Goal: Information Seeking & Learning: Ask a question

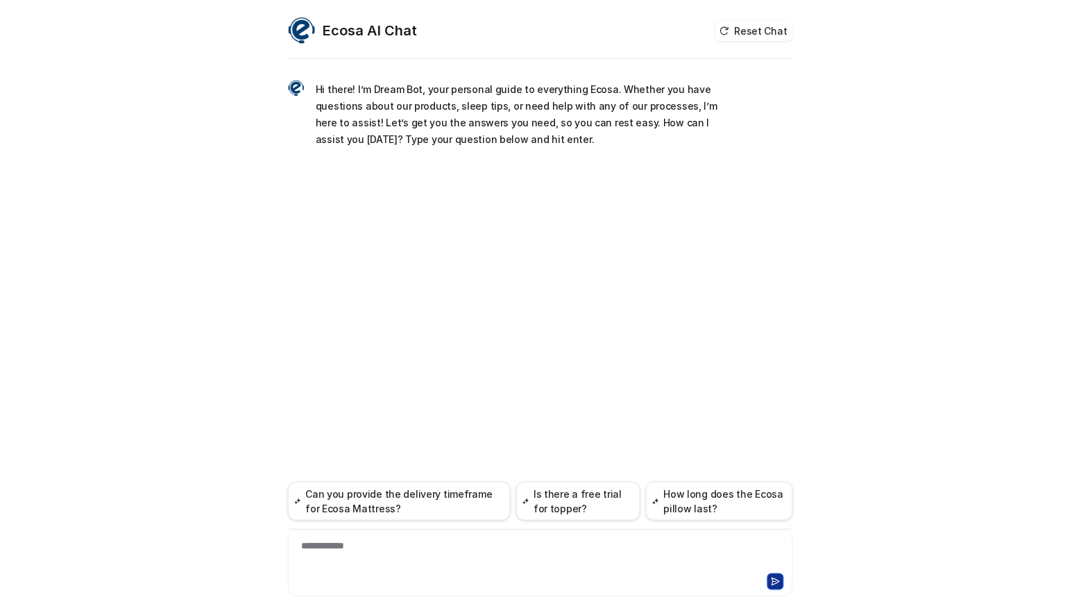
click at [83, 432] on div "**********" at bounding box center [540, 306] width 1081 height 613
click at [380, 567] on div "**********" at bounding box center [541, 555] width 498 height 32
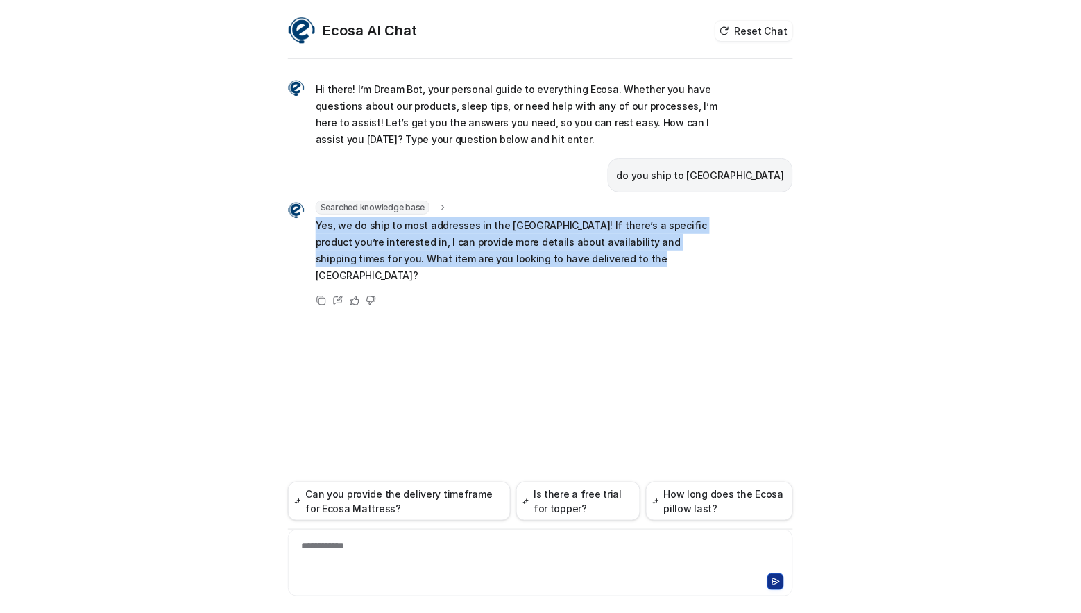
drag, startPoint x: 316, startPoint y: 223, endPoint x: 696, endPoint y: 261, distance: 382.3
click at [696, 261] on div "Searched knowledge base search_queries : "shipping to US,international shipping…" at bounding box center [505, 244] width 434 height 86
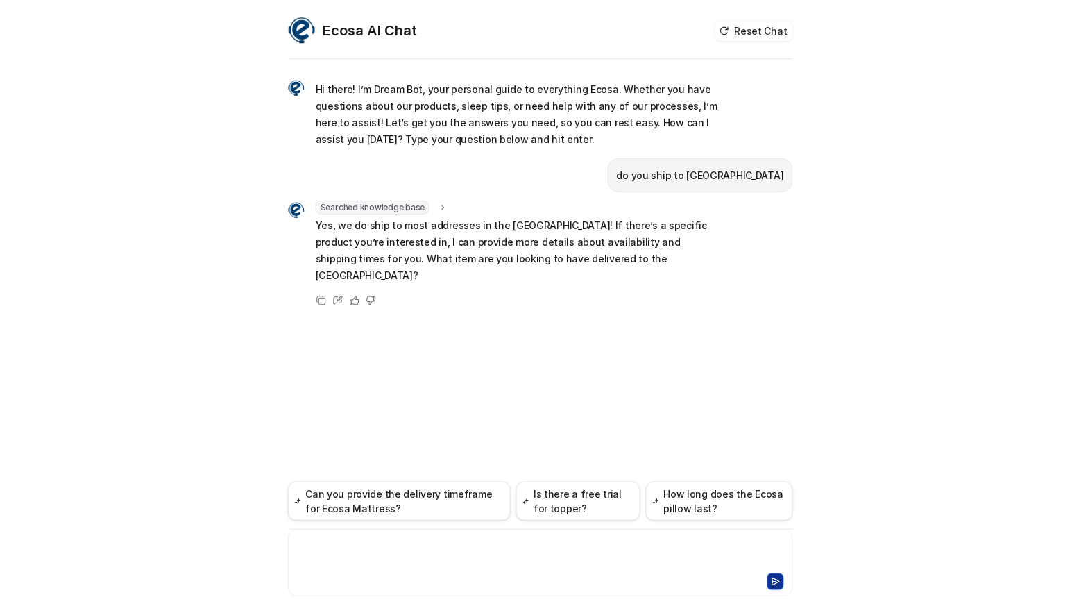
drag, startPoint x: 419, startPoint y: 559, endPoint x: 426, endPoint y: 557, distance: 7.8
click at [419, 559] on div at bounding box center [541, 555] width 498 height 32
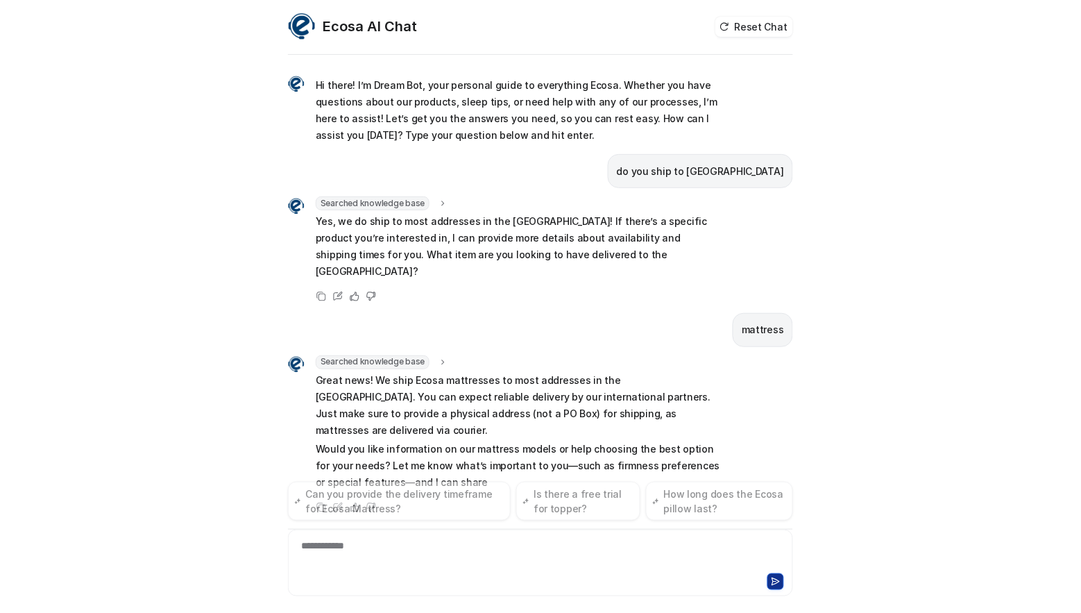
scroll to position [22, 0]
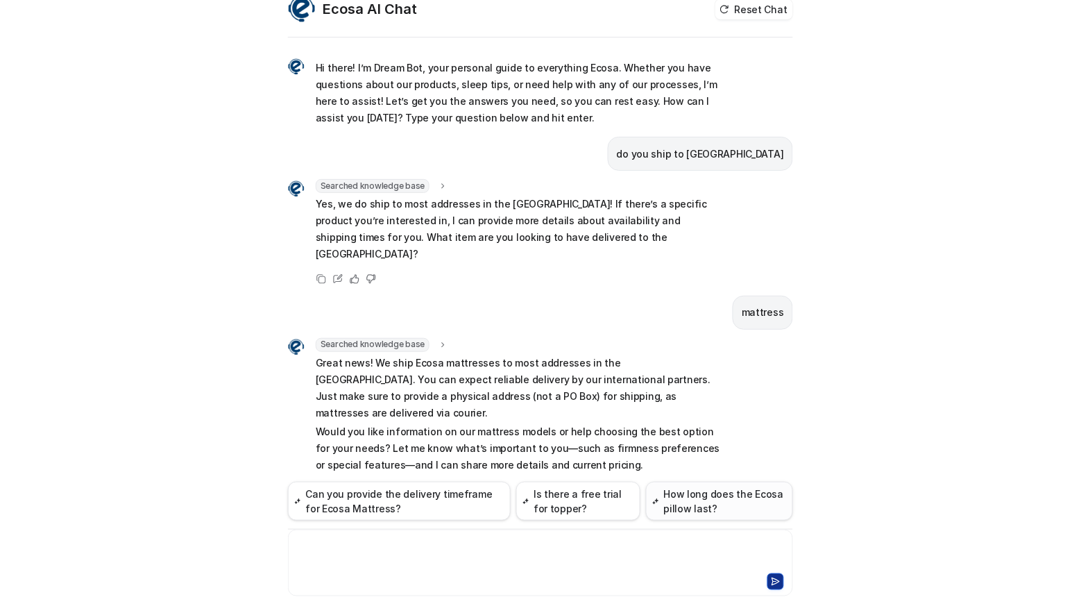
click at [709, 510] on button "How long does the Ecosa pillow last?" at bounding box center [719, 501] width 147 height 39
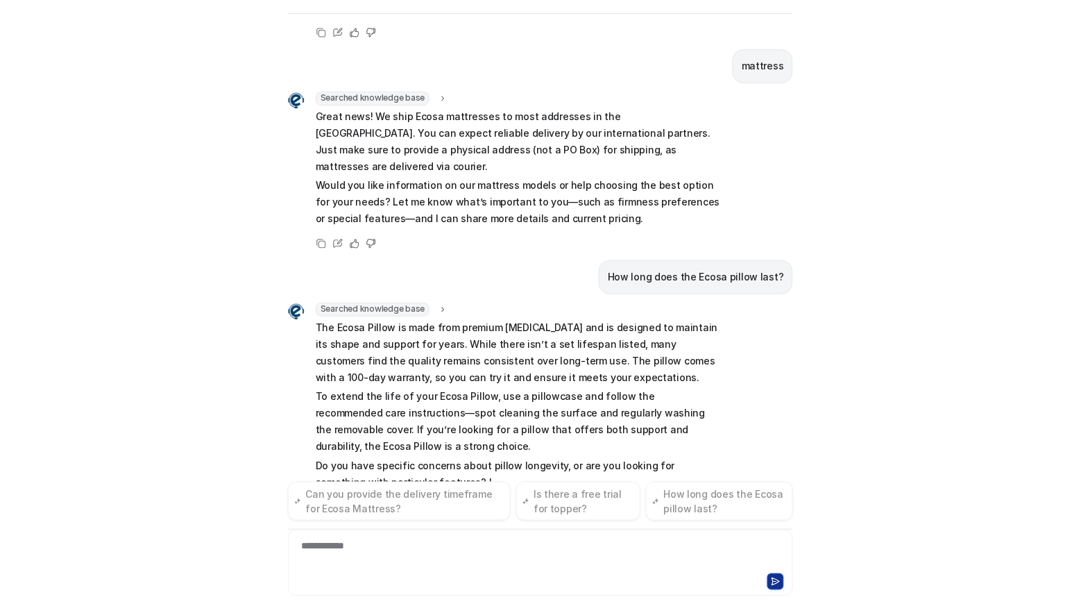
scroll to position [239, 0]
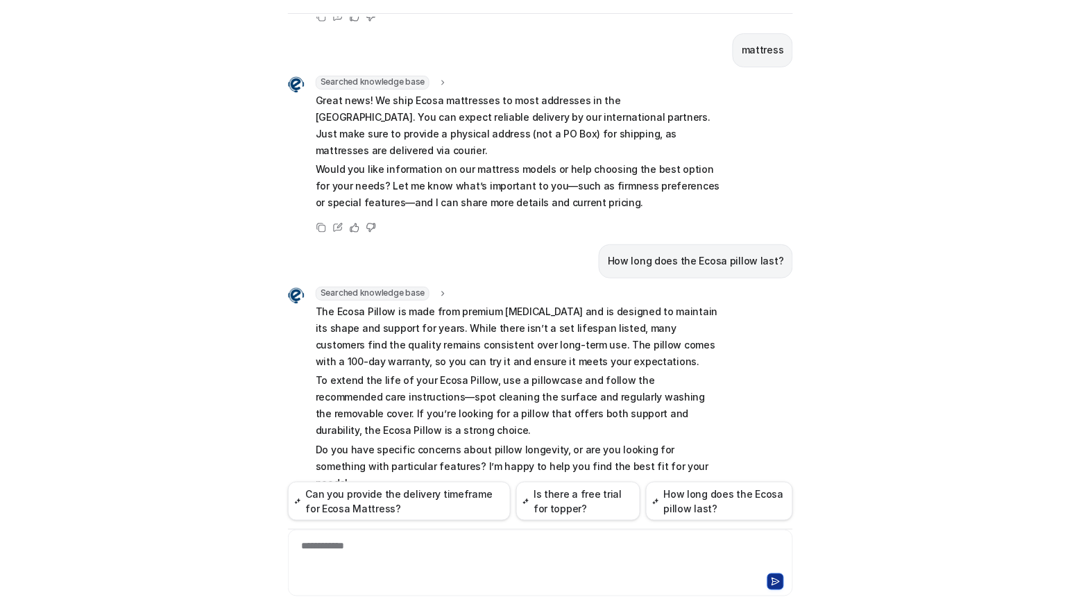
click at [185, 410] on div "Ecosa AI Chat Reset Chat Hi there! I’m Dream Bot, your personal guide to everyt…" at bounding box center [540, 306] width 1081 height 613
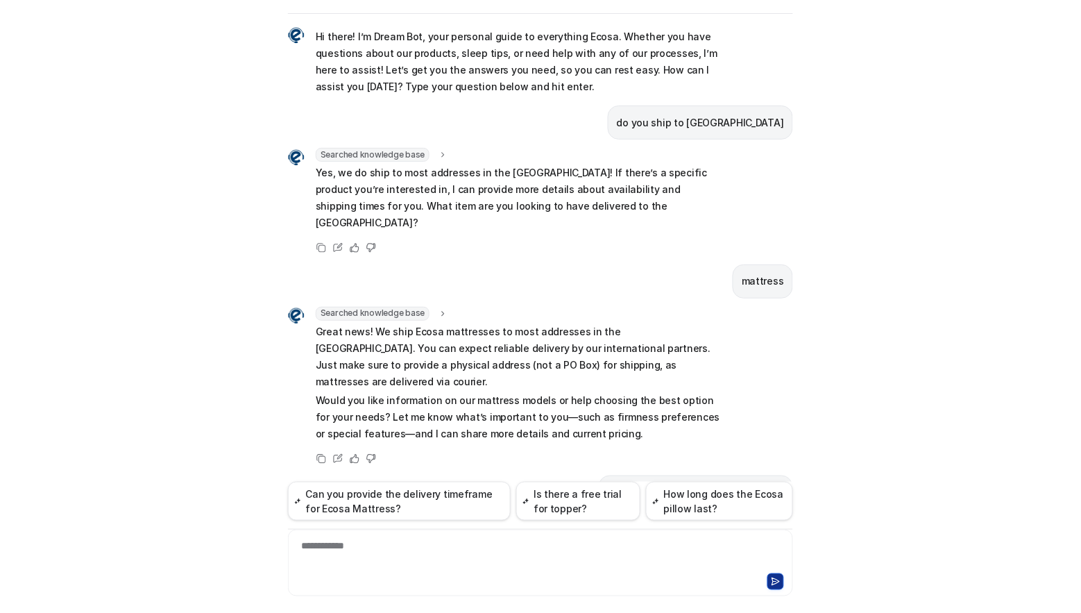
scroll to position [0, 0]
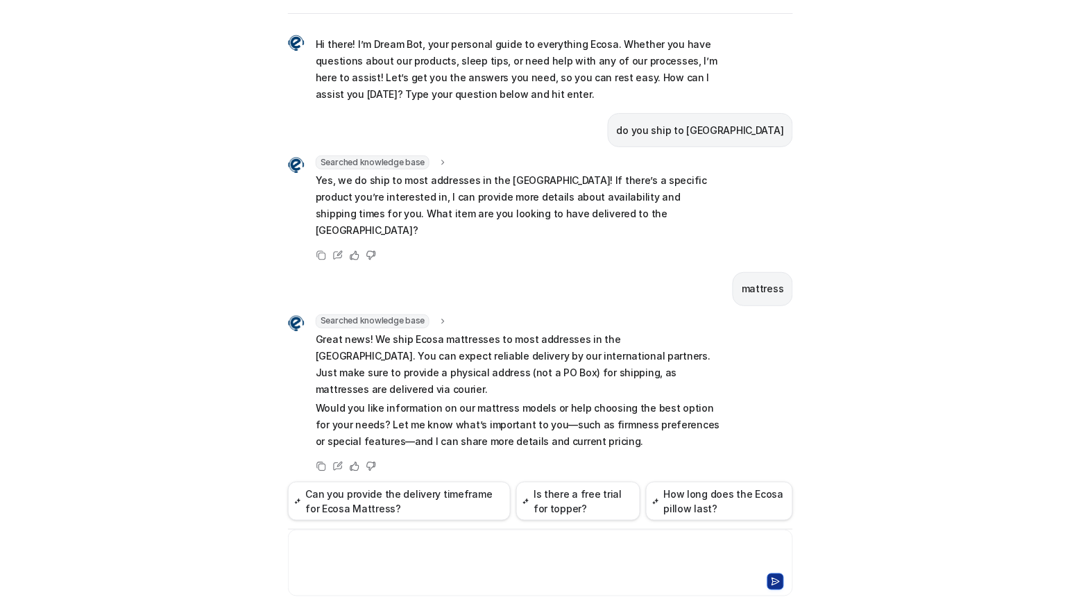
click at [419, 561] on div at bounding box center [541, 555] width 498 height 32
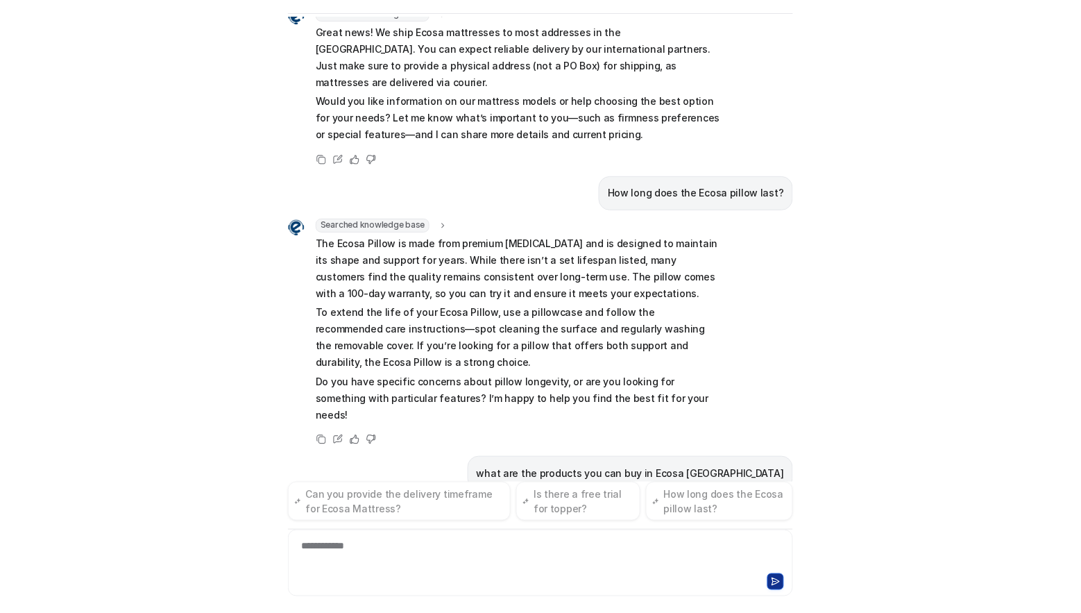
scroll to position [330, 0]
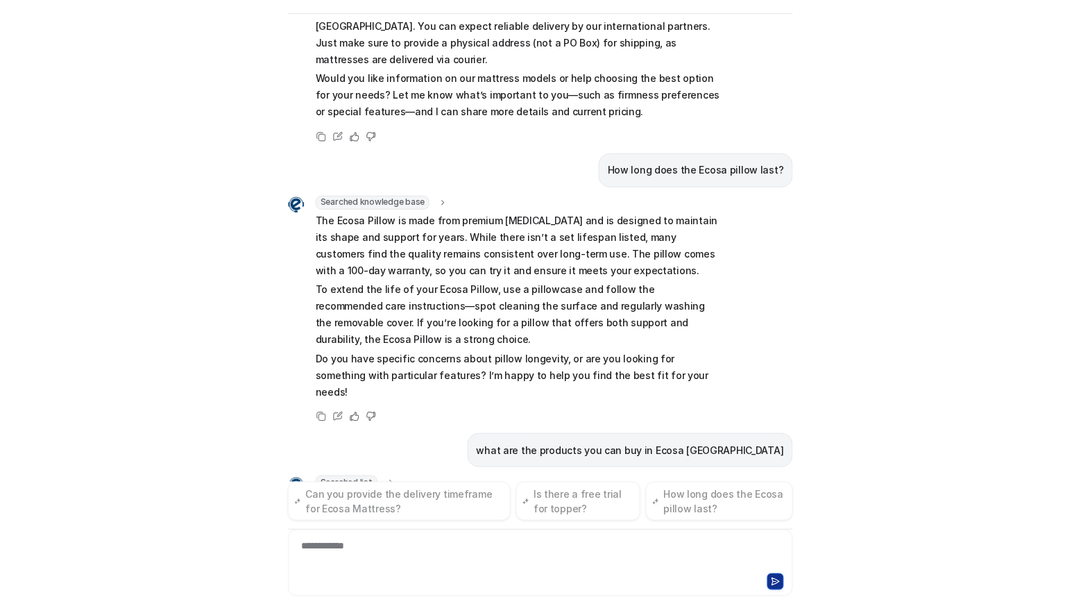
click at [608, 442] on p "what are the products you can buy in Ecosa [GEOGRAPHIC_DATA]" at bounding box center [630, 450] width 307 height 17
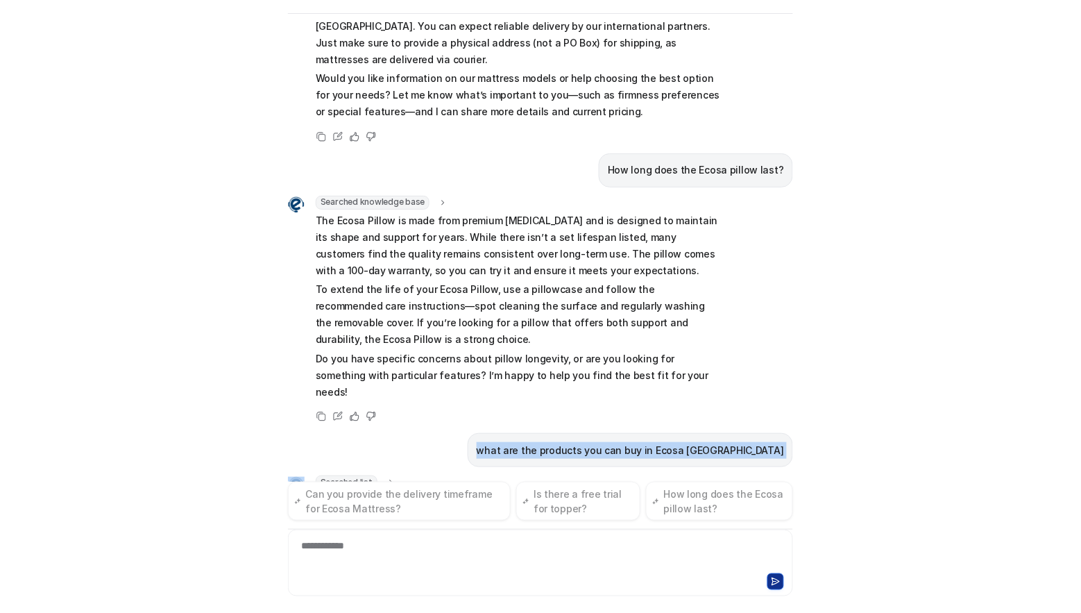
click at [608, 442] on p "what are the products you can buy in Ecosa [GEOGRAPHIC_DATA]" at bounding box center [630, 450] width 307 height 17
copy span "what are the products you can buy in Ecosa [GEOGRAPHIC_DATA]"
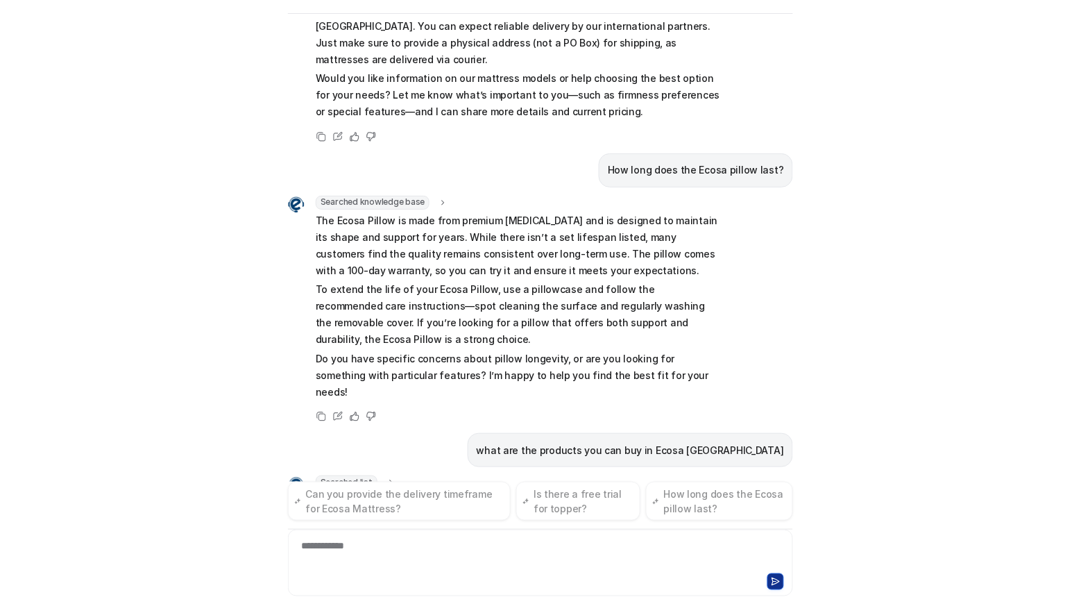
click at [507, 561] on div "**********" at bounding box center [541, 555] width 498 height 32
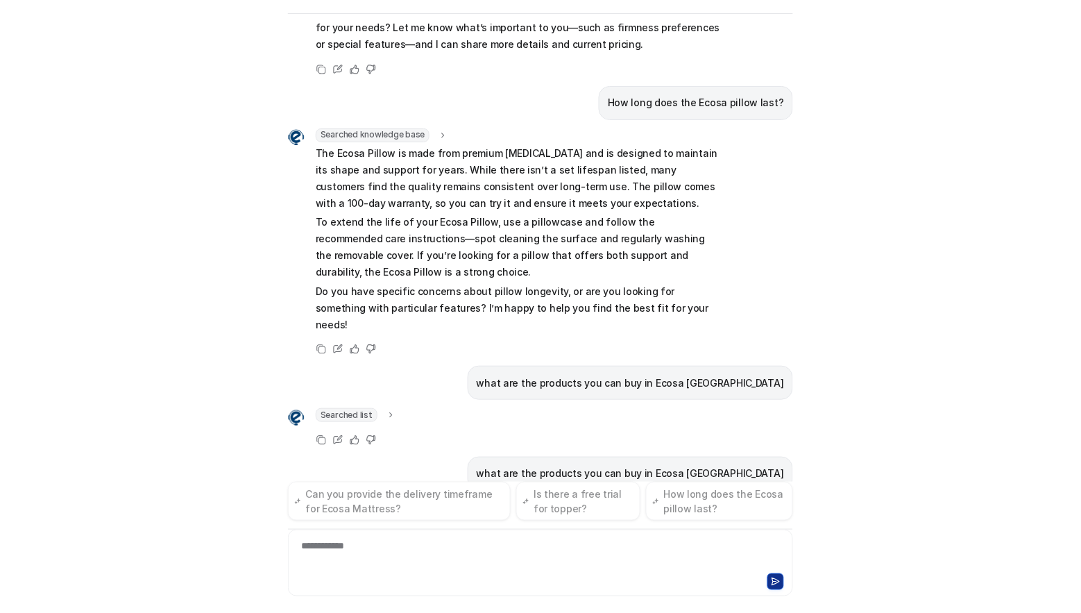
scroll to position [420, 0]
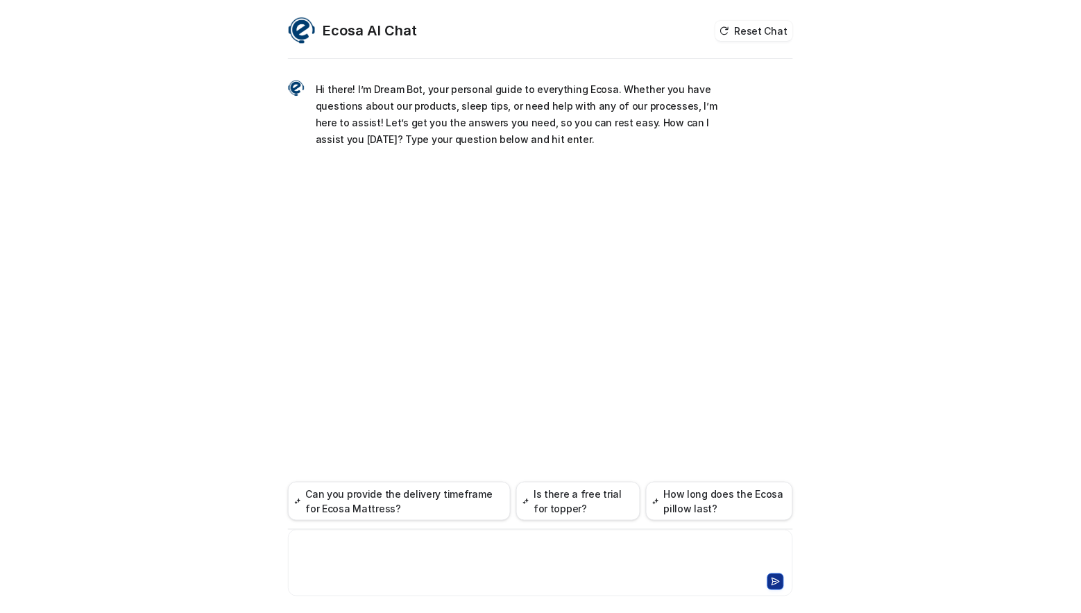
click at [373, 561] on div at bounding box center [541, 555] width 498 height 32
paste div
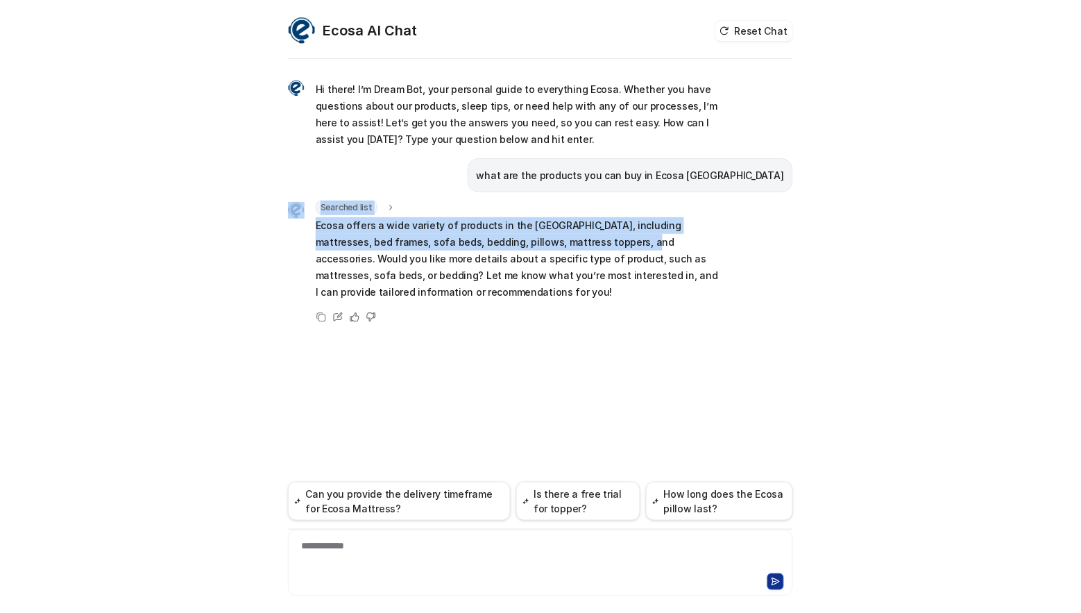
drag, startPoint x: 573, startPoint y: 237, endPoint x: 307, endPoint y: 226, distance: 266.1
click at [307, 226] on div "Searched list url : "[URL][DOMAIN_NAME]" required_fields : "id,title" Ecosa off…" at bounding box center [505, 252] width 434 height 103
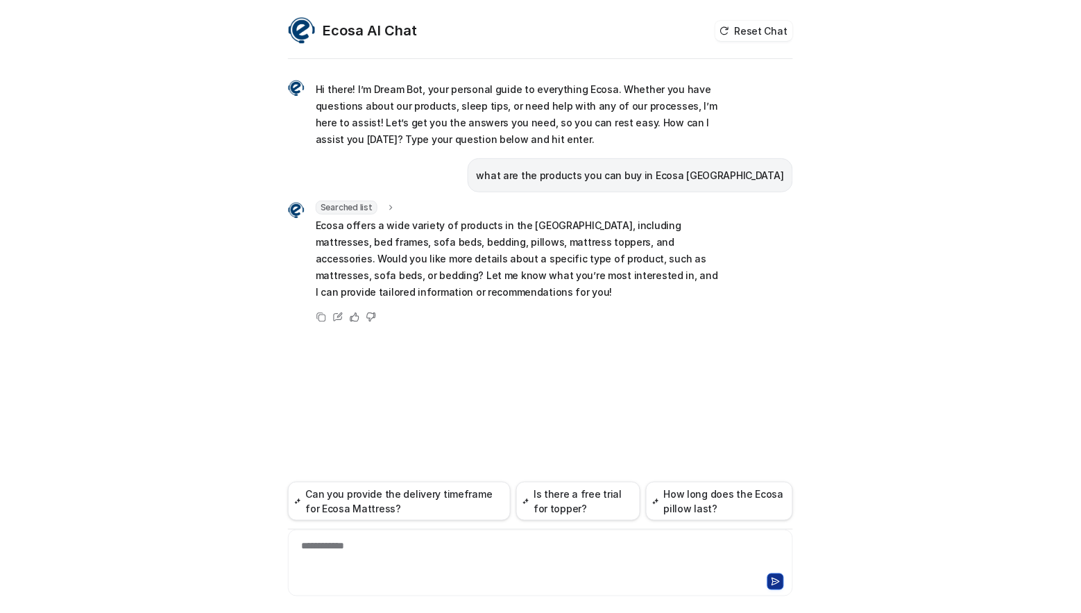
click at [588, 248] on p "Ecosa offers a wide variety of products in the [GEOGRAPHIC_DATA], including mat…" at bounding box center [519, 258] width 406 height 83
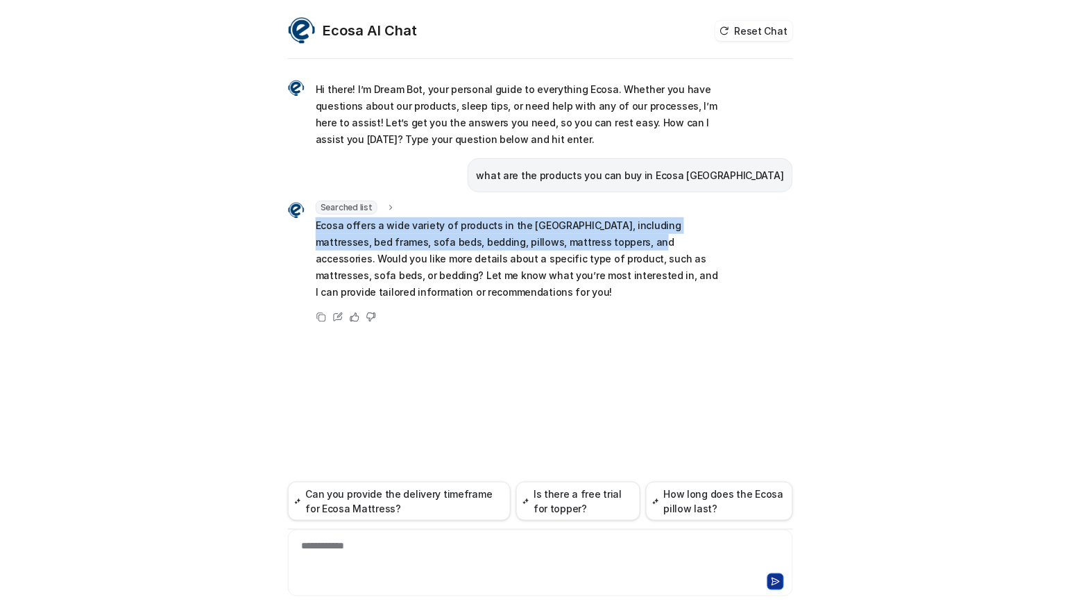
drag, startPoint x: 576, startPoint y: 242, endPoint x: 316, endPoint y: 226, distance: 260.7
click at [316, 226] on p "Ecosa offers a wide variety of products in the [GEOGRAPHIC_DATA], including mat…" at bounding box center [519, 258] width 406 height 83
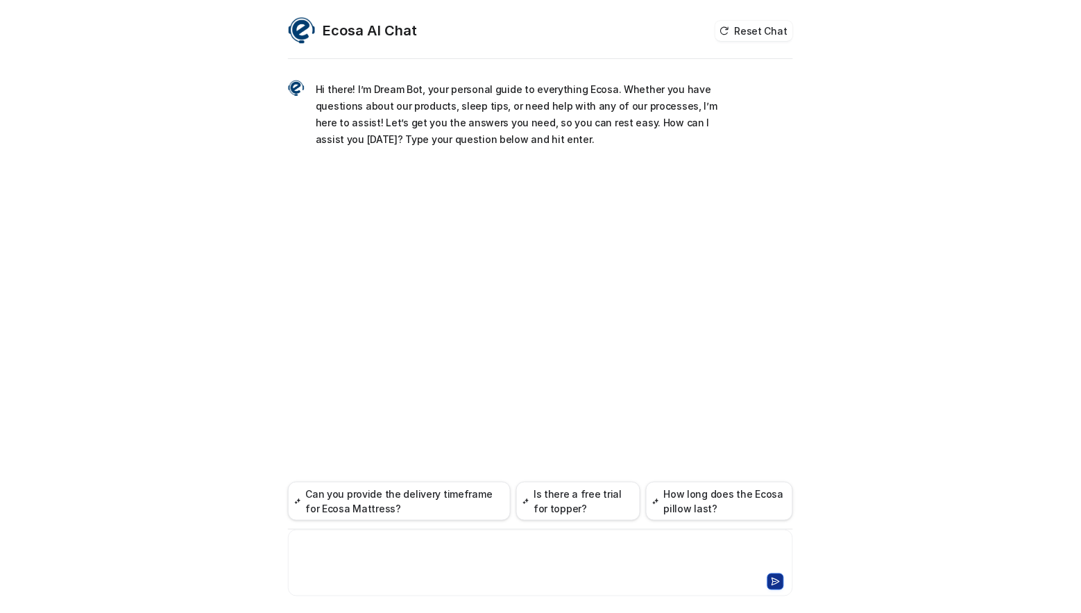
click at [384, 547] on div at bounding box center [541, 555] width 498 height 32
paste div
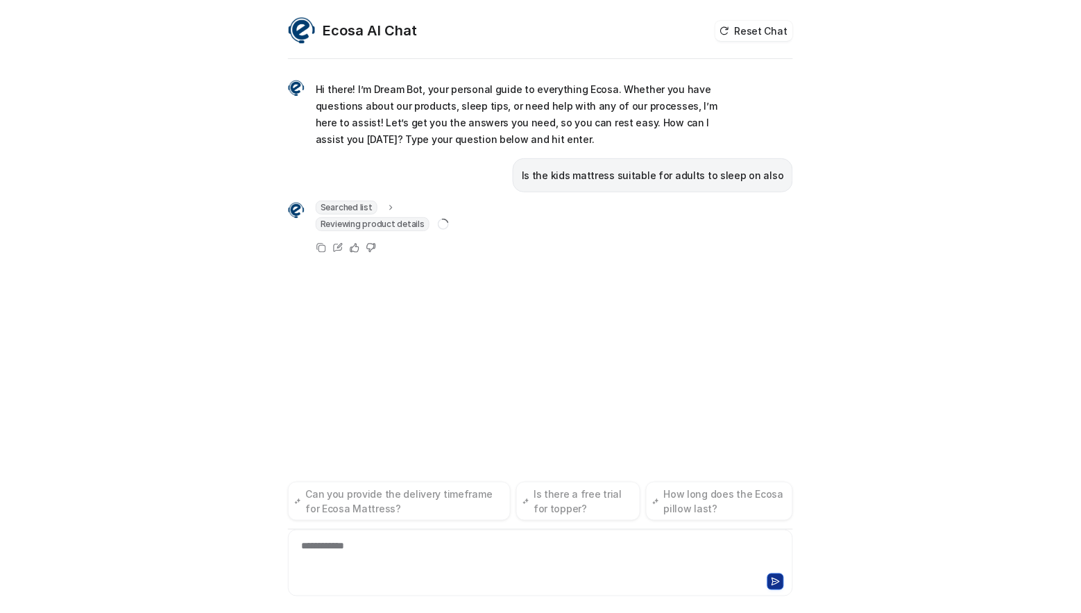
click at [550, 375] on div "**********" at bounding box center [540, 337] width 505 height 551
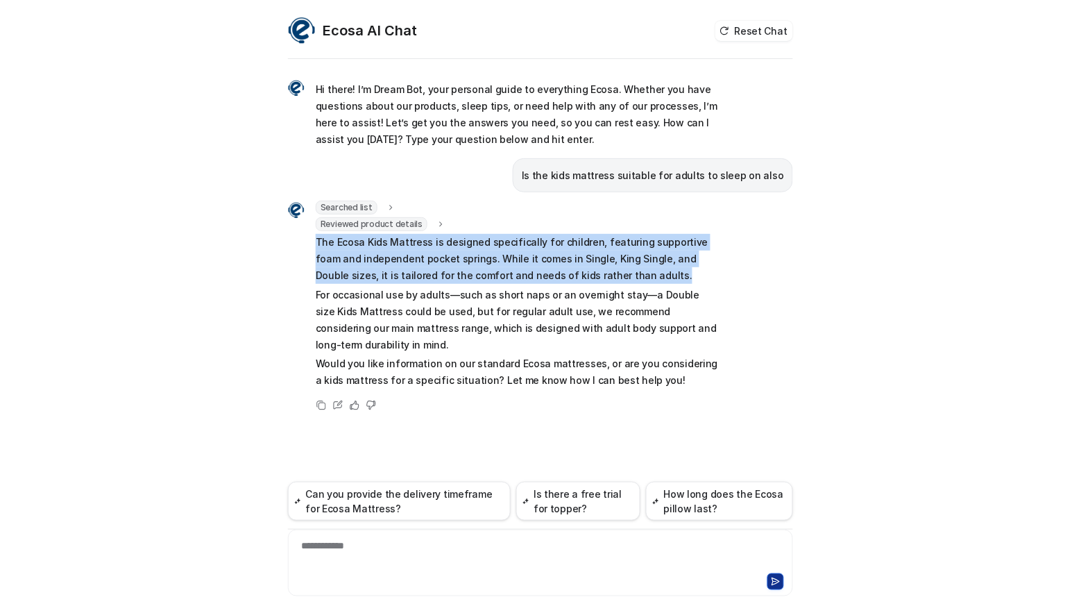
drag, startPoint x: 316, startPoint y: 242, endPoint x: 628, endPoint y: 278, distance: 314.5
click at [628, 278] on p "The Ecosa Kids Mattress is designed specifically for children, featuring suppor…" at bounding box center [519, 259] width 406 height 50
copy p "The Ecosa Kids Mattress is designed specifically for children, featuring suppor…"
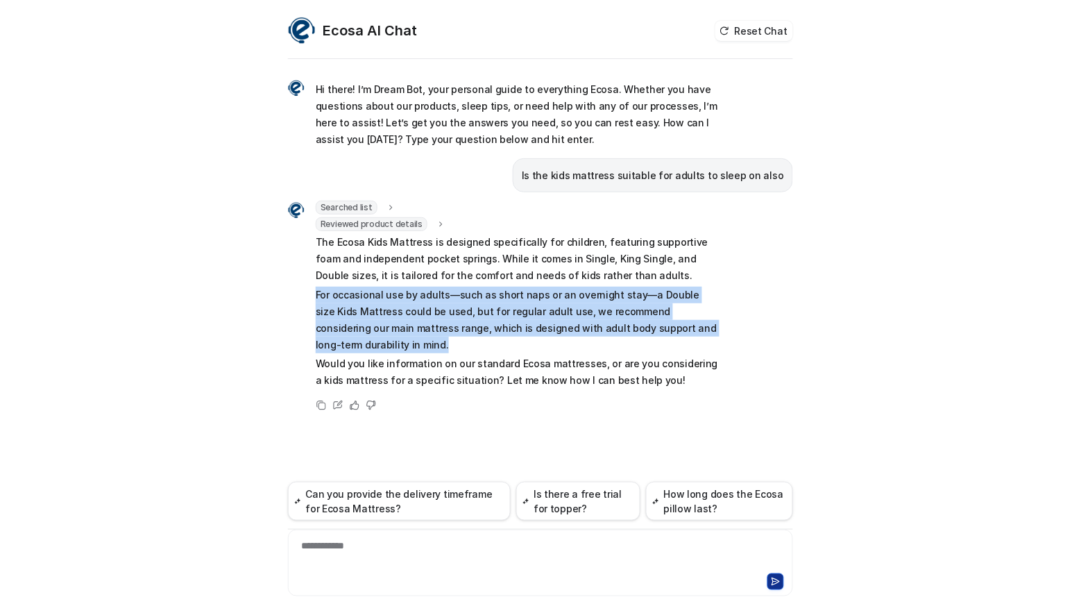
drag, startPoint x: 321, startPoint y: 295, endPoint x: 527, endPoint y: 345, distance: 212.1
click at [527, 345] on div "Searched list url : "https://www.ecosa.com.au/module/ecosafeeds/Feeds?feedid=34…" at bounding box center [505, 296] width 434 height 191
copy p "For occasional use by adults—such as short naps or an overnight stay—a Double s…"
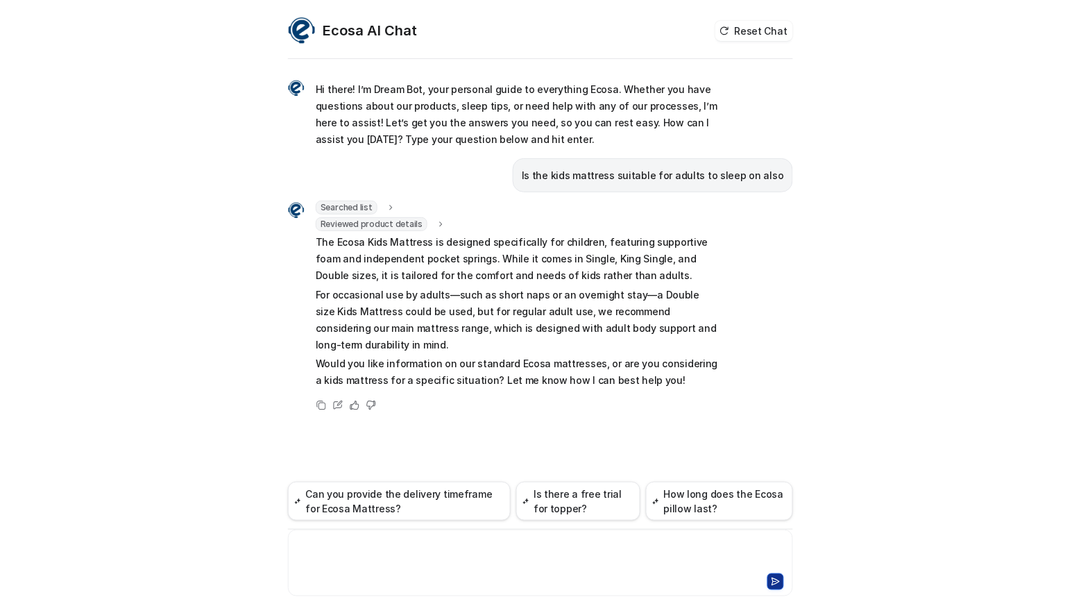
click at [378, 555] on div at bounding box center [541, 555] width 498 height 32
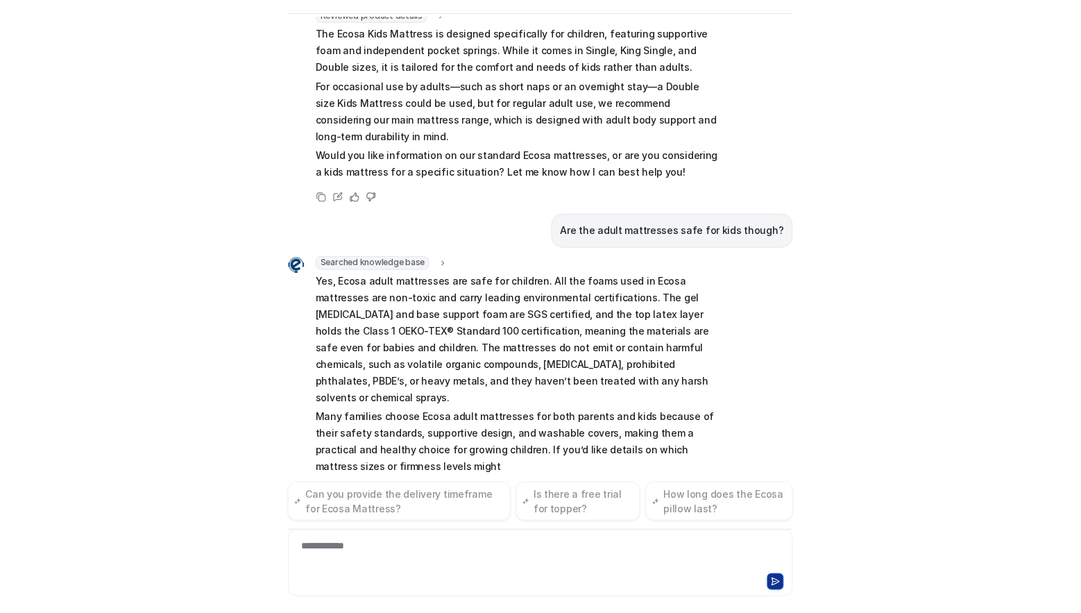
scroll to position [180, 0]
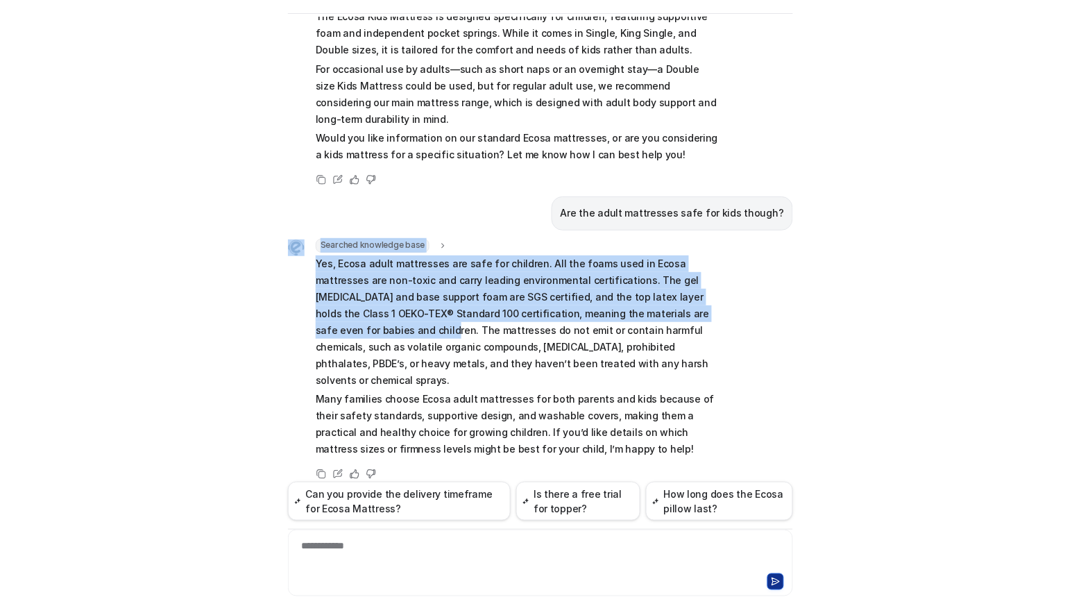
drag, startPoint x: 696, startPoint y: 311, endPoint x: 297, endPoint y: 267, distance: 401.6
click at [297, 267] on div "Searched knowledge base search_queries : "Are Ecosa adult mattresses safe for c…" at bounding box center [505, 349] width 434 height 221
copy div "Searched knowledge base search_queries : "Are Ecosa adult mattresses safe for c…"
